Goal: Transaction & Acquisition: Book appointment/travel/reservation

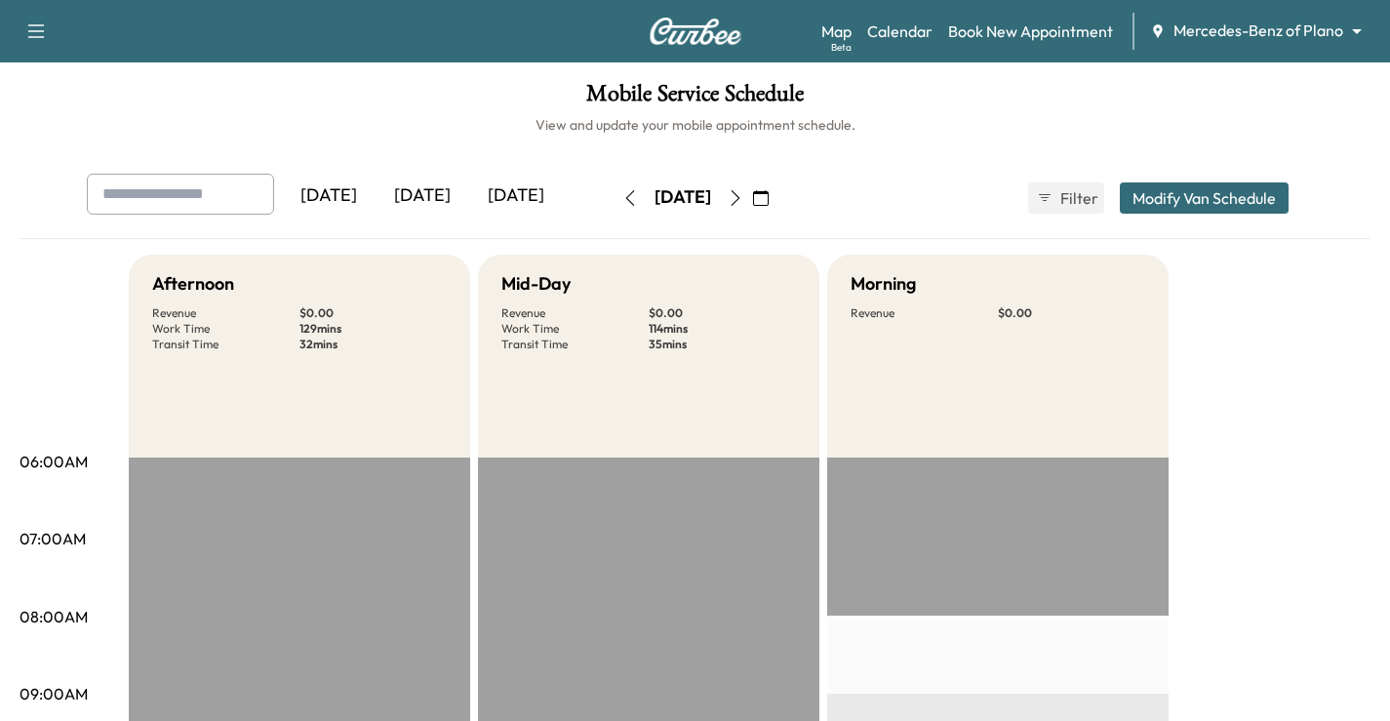
click at [1290, 50] on div "Support Log Out Map Beta Calendar Book New Appointment Mercedes-Benz of Plano *…" at bounding box center [695, 31] width 1390 height 62
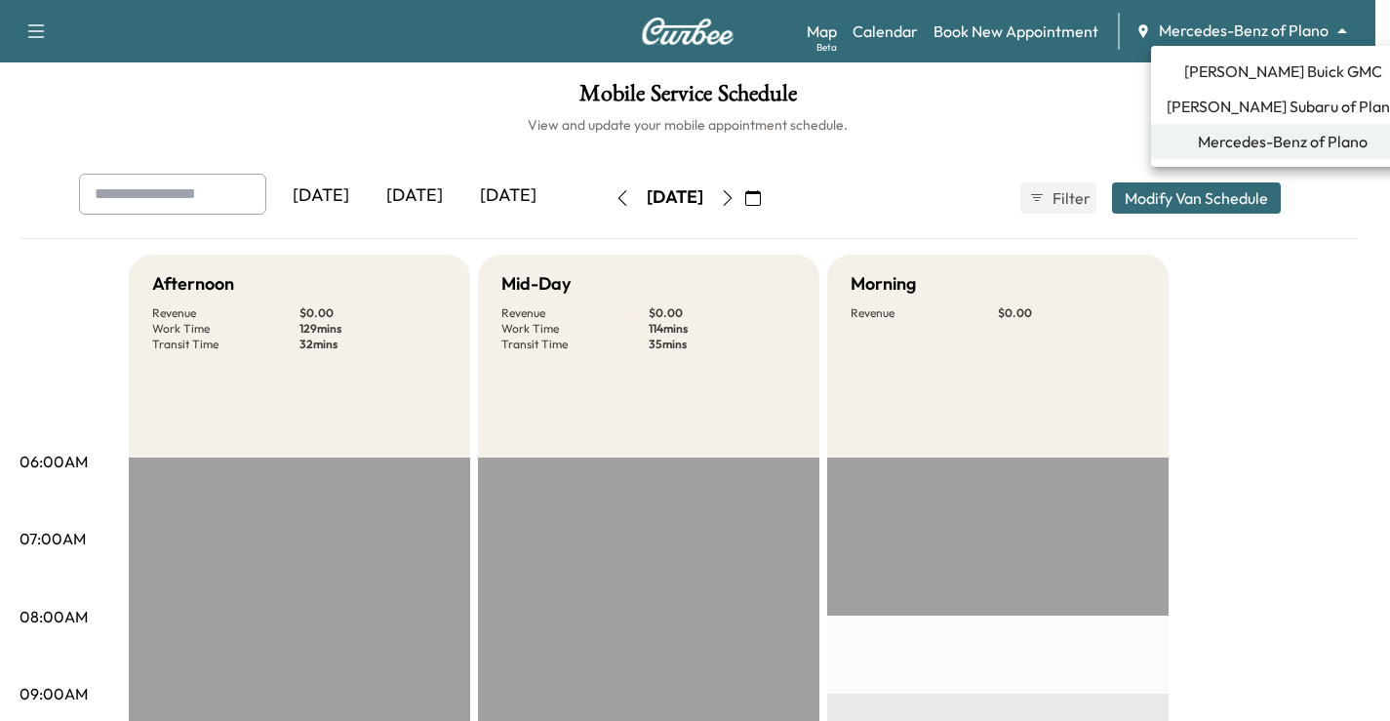
click at [1287, 34] on body "Support Log Out Map Beta Calendar Book New Appointment Mercedes-Benz of Plano *…" at bounding box center [695, 360] width 1390 height 721
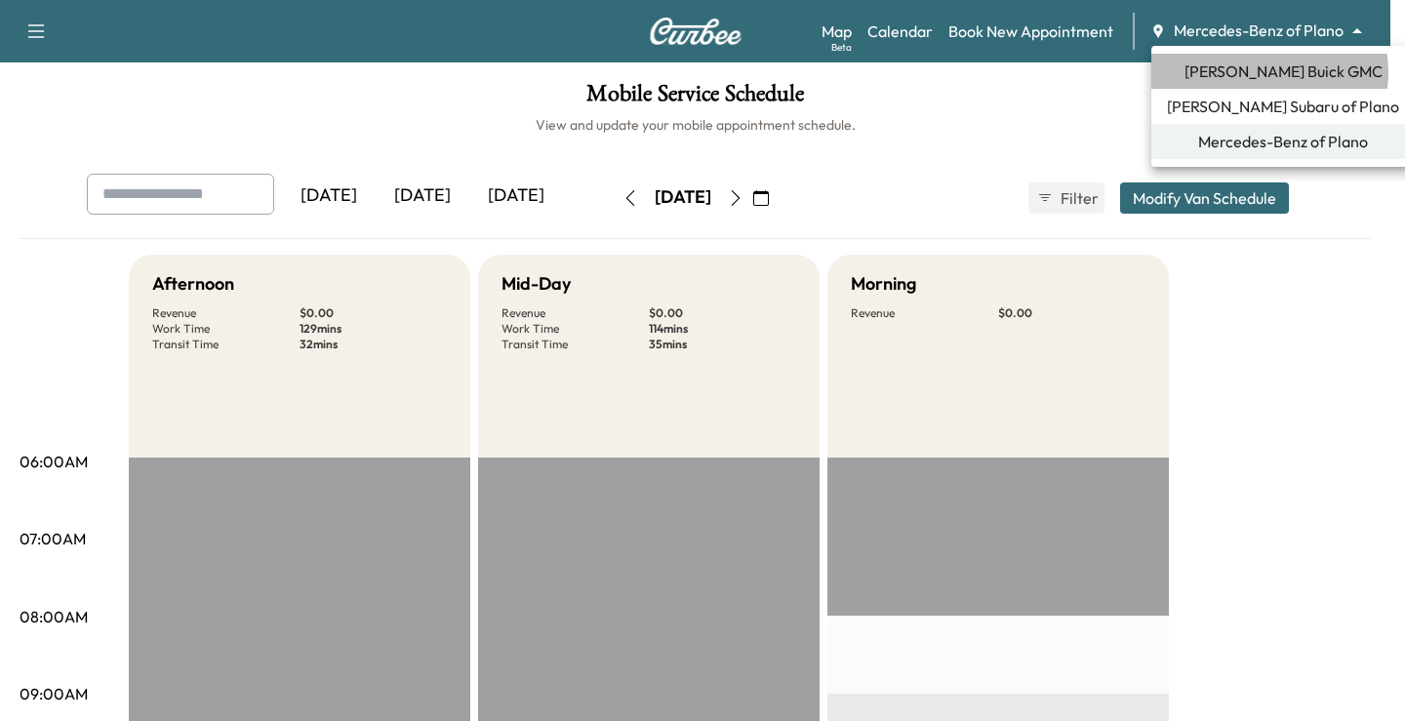
click at [1268, 72] on span "[PERSON_NAME] Buick GMC" at bounding box center [1283, 71] width 198 height 23
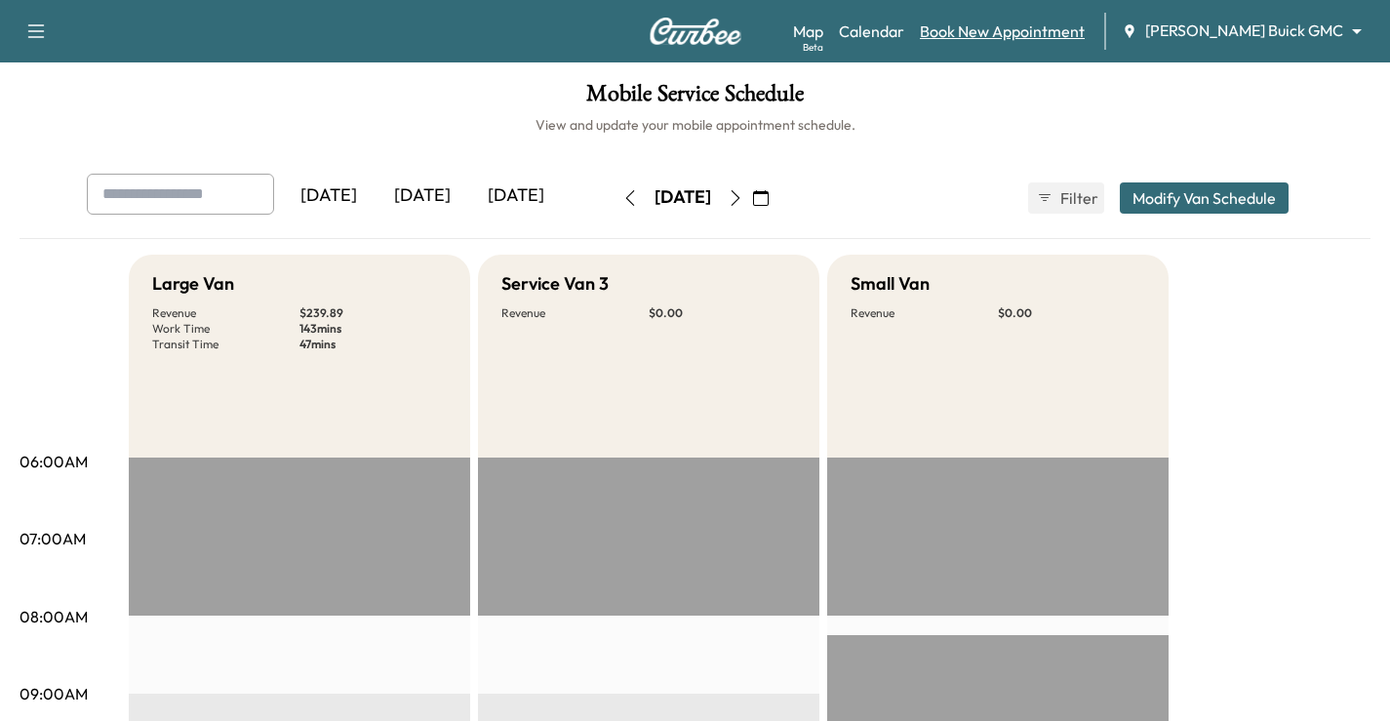
click at [1064, 35] on link "Book New Appointment" at bounding box center [1002, 31] width 165 height 23
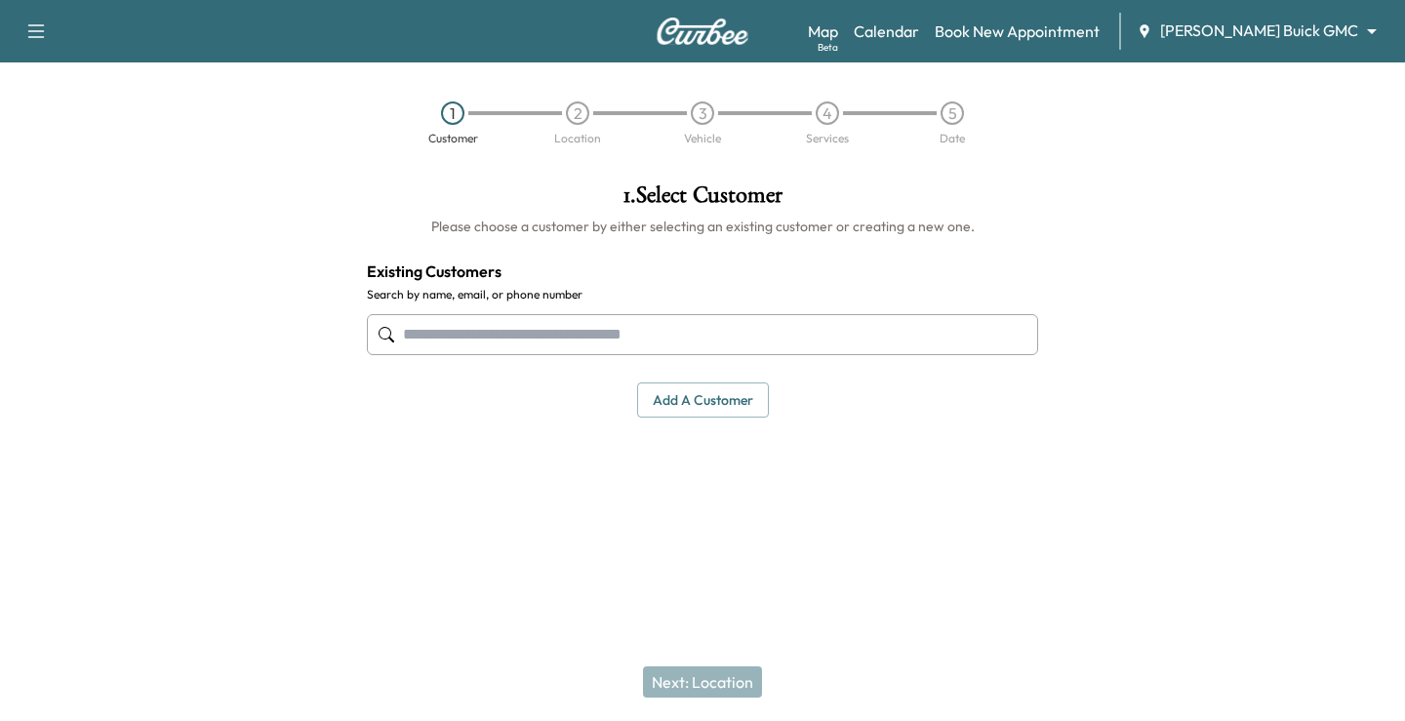
click at [718, 333] on input "text" at bounding box center [702, 334] width 671 height 41
drag, startPoint x: 718, startPoint y: 333, endPoint x: 583, endPoint y: 92, distance: 276.1
click at [591, 100] on div "1 Customer 2 Location 3 Vehicle 4 Services 5 Date" at bounding box center [702, 123] width 1405 height 90
click at [720, 384] on button "Add a customer" at bounding box center [703, 400] width 132 height 36
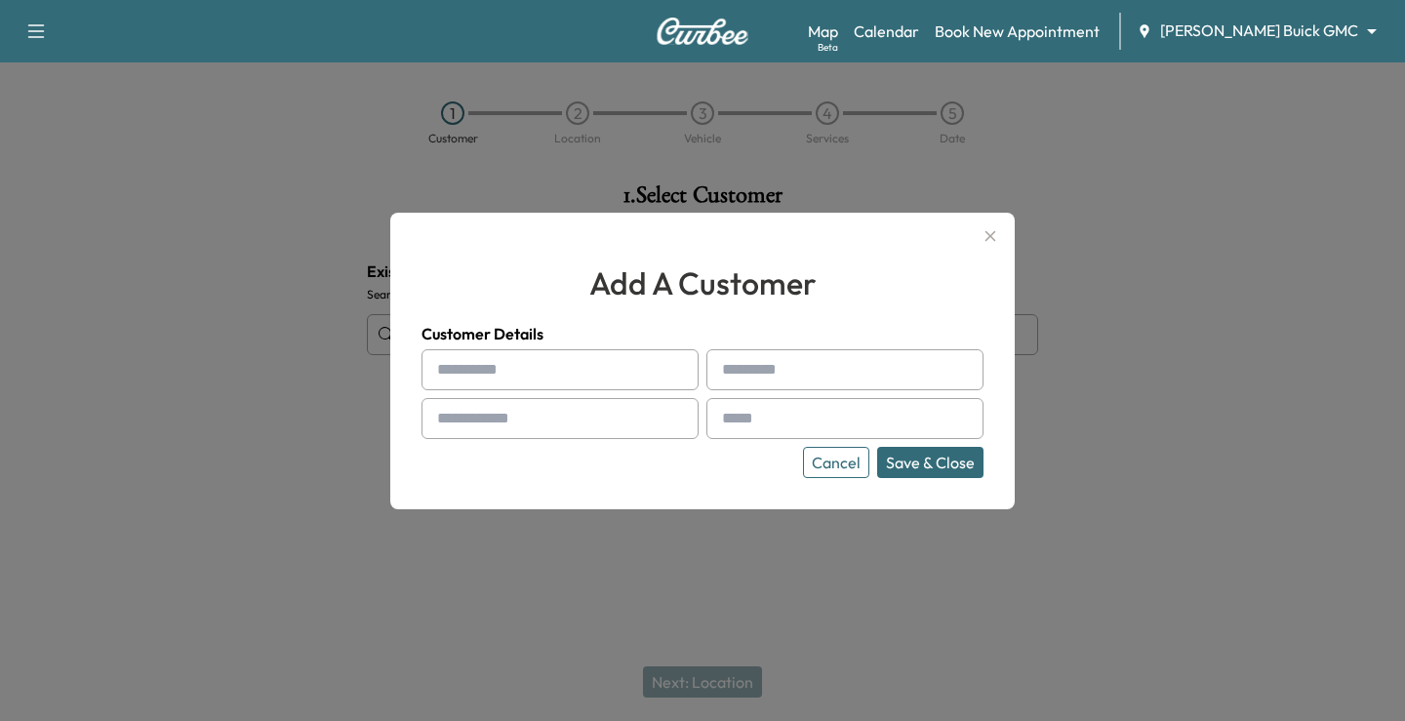
click at [629, 379] on input "text" at bounding box center [560, 369] width 277 height 41
drag, startPoint x: 629, startPoint y: 379, endPoint x: 615, endPoint y: 429, distance: 52.8
click at [615, 433] on input "text" at bounding box center [560, 418] width 277 height 41
click at [1084, 608] on div at bounding box center [702, 360] width 1405 height 721
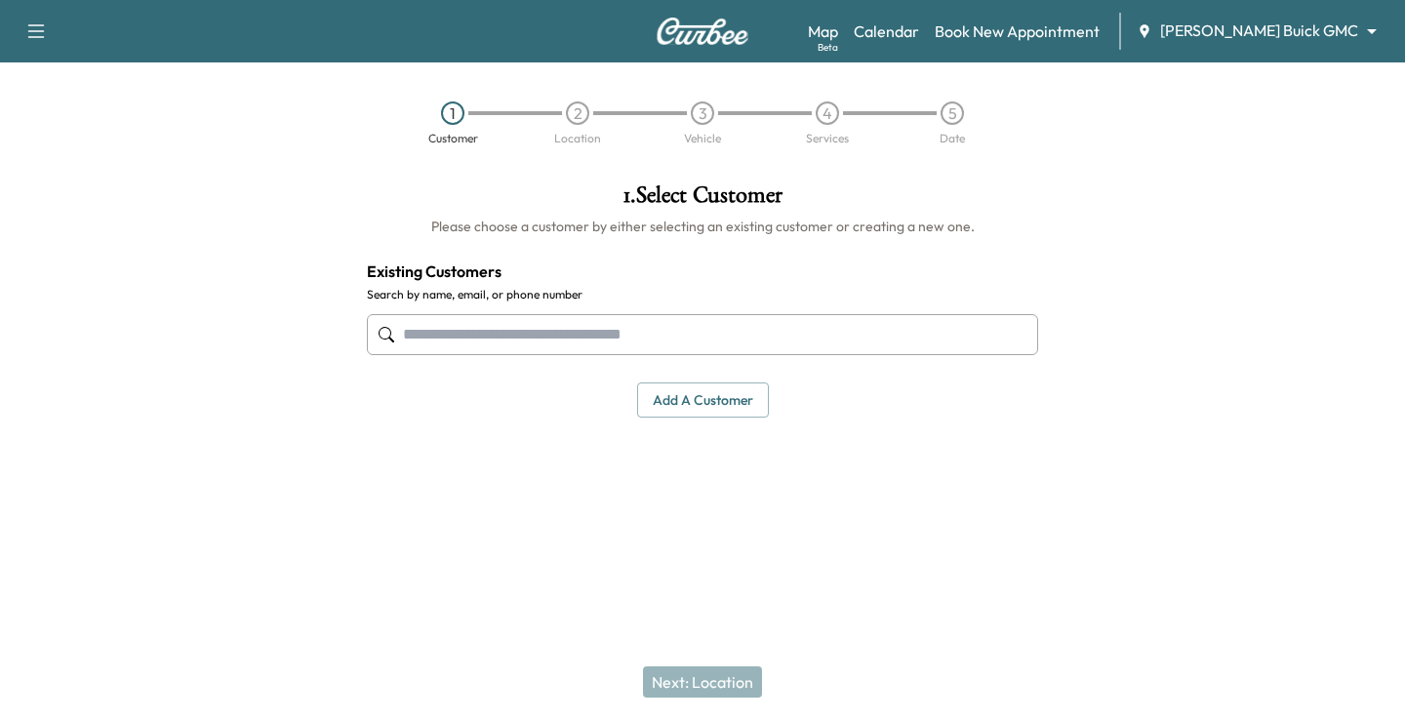
click at [816, 325] on input "text" at bounding box center [702, 334] width 671 height 41
paste input "**********"
type input "**********"
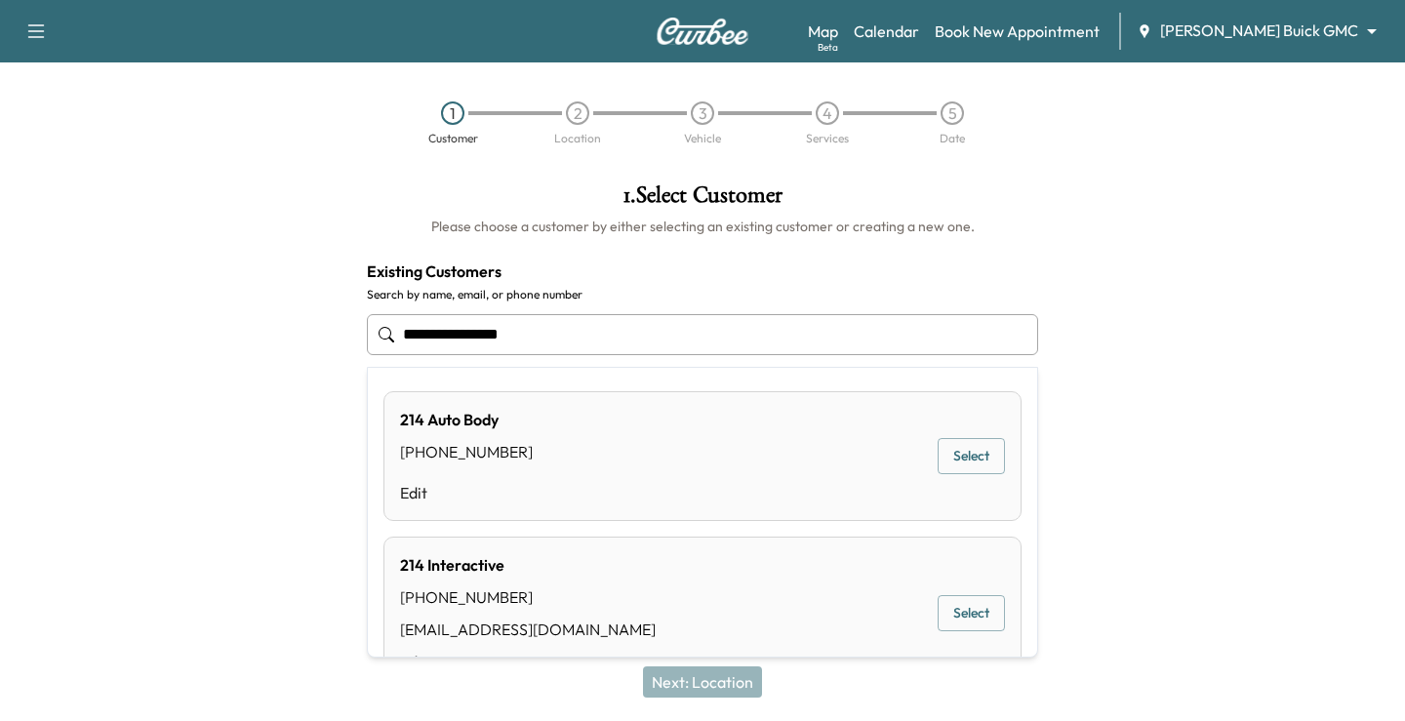
drag, startPoint x: 690, startPoint y: 336, endPoint x: 235, endPoint y: 332, distance: 454.7
click at [235, 332] on div "**********" at bounding box center [702, 348] width 1405 height 361
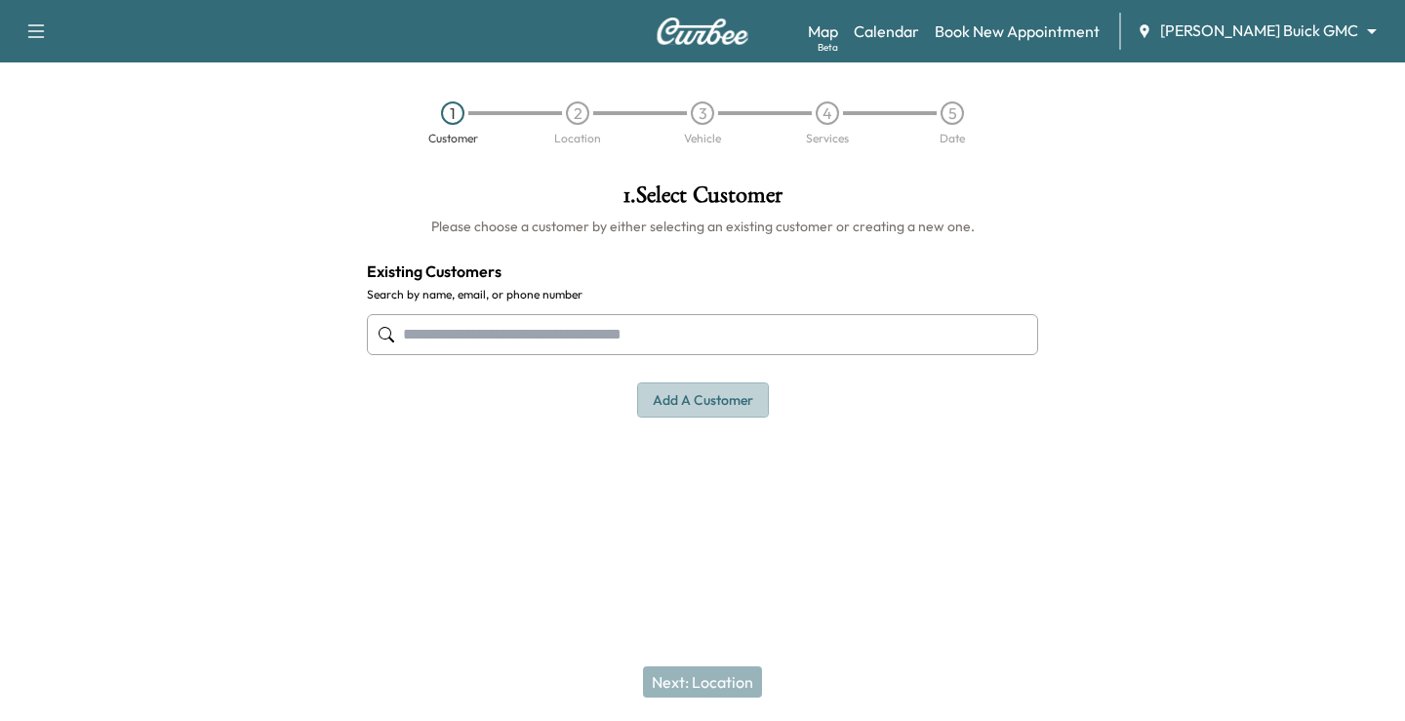
click at [674, 409] on button "Add a customer" at bounding box center [703, 400] width 132 height 36
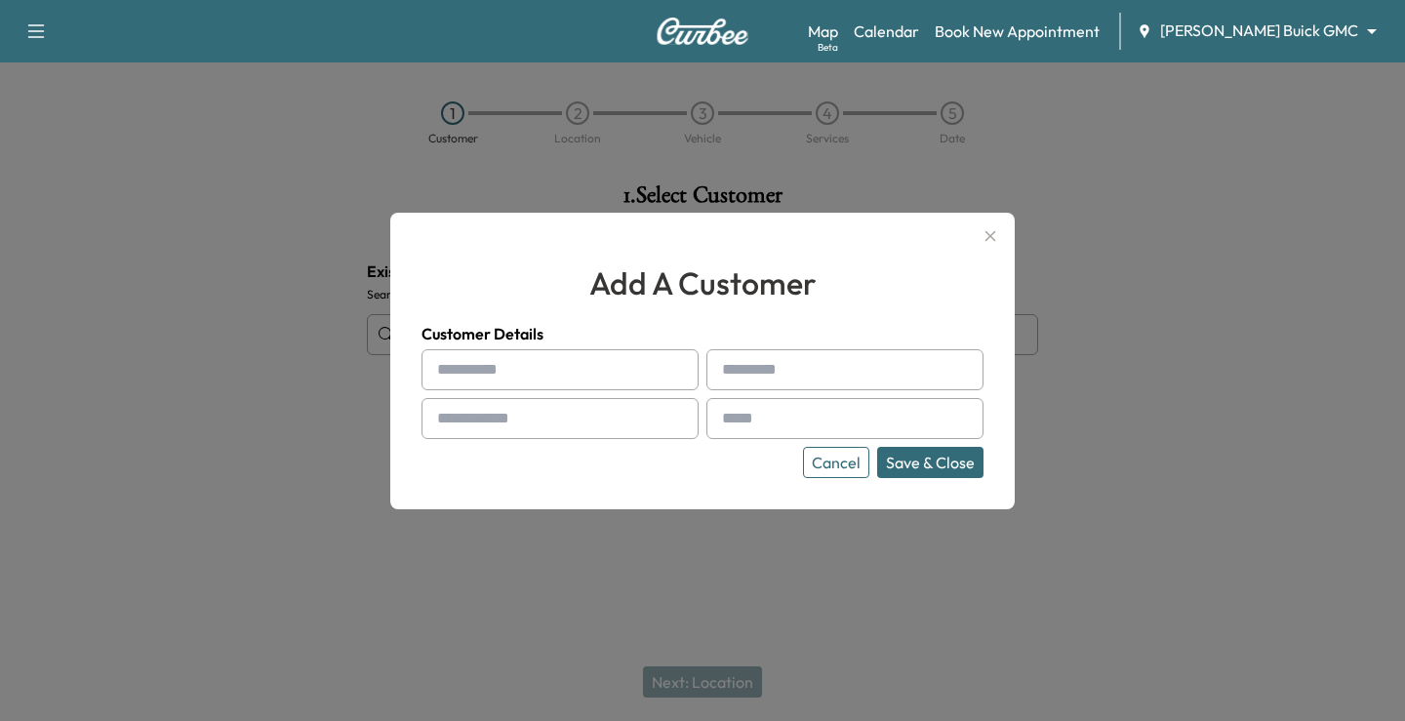
click at [637, 368] on input "text" at bounding box center [560, 369] width 277 height 41
